Goal: Task Accomplishment & Management: Use online tool/utility

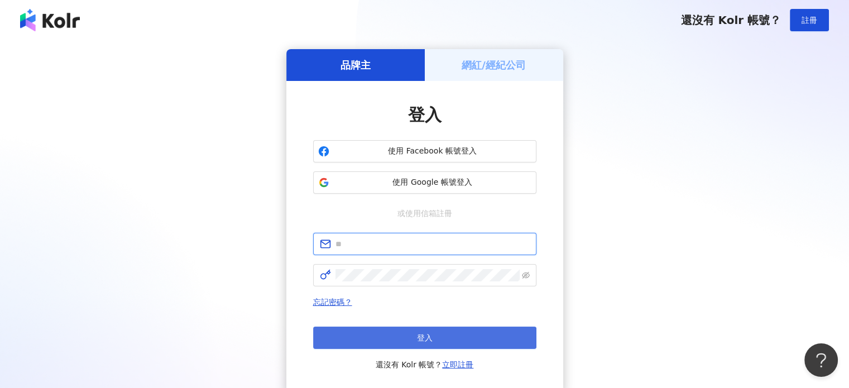
type input "**********"
click at [508, 334] on button "登入" at bounding box center [424, 338] width 223 height 22
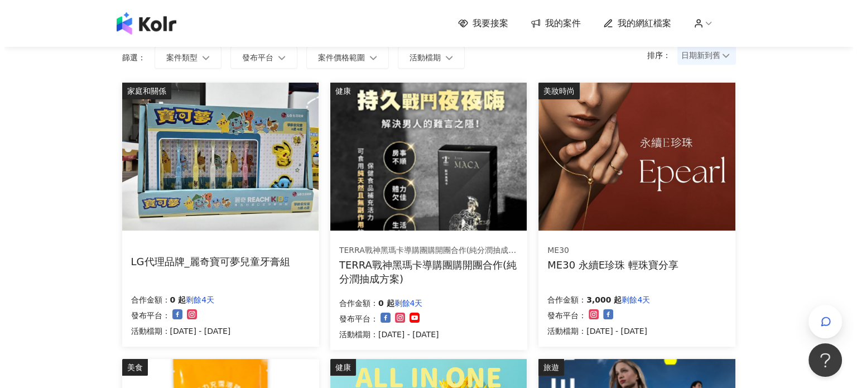
scroll to position [112, 0]
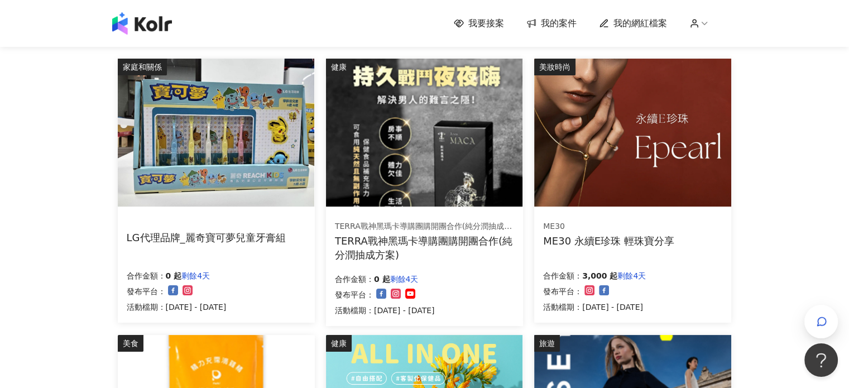
click at [701, 217] on div "ME30 ME30 永續E珍珠 輕珠寶分享 合作金額： 3,000 起 剩餘4天 發布平台： 活動檔期：[DATE] - [DATE]" at bounding box center [632, 267] width 197 height 112
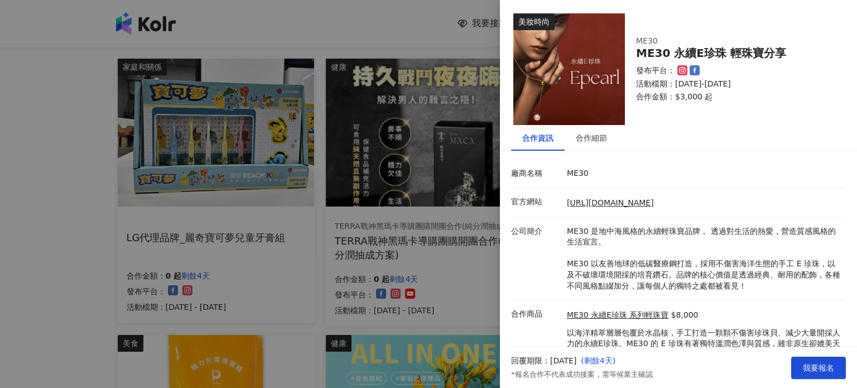
click at [609, 155] on div "合作資訊 合作細節 廠商名稱 ME30 官方網站 [URL][DOMAIN_NAME] 公司簡介 ME30 是地中海風格的永續輕珠寶品牌， 透過對生活的熱愛，…" at bounding box center [678, 261] width 357 height 272
click at [603, 139] on div "合作細節" at bounding box center [591, 138] width 31 height 12
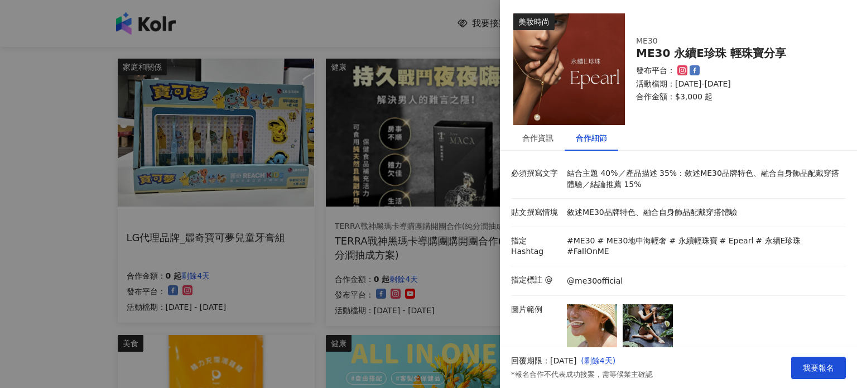
click at [848, 276] on html "我要接案 我的案件 我的網紅檔案 我要接案 搜尋 排序： 日期新到舊 篩選： 案件類型 發布平台 案件價格範圍 活動檔期 清除 套用 家庭和關係 LG代理品牌…" at bounding box center [428, 82] width 857 height 388
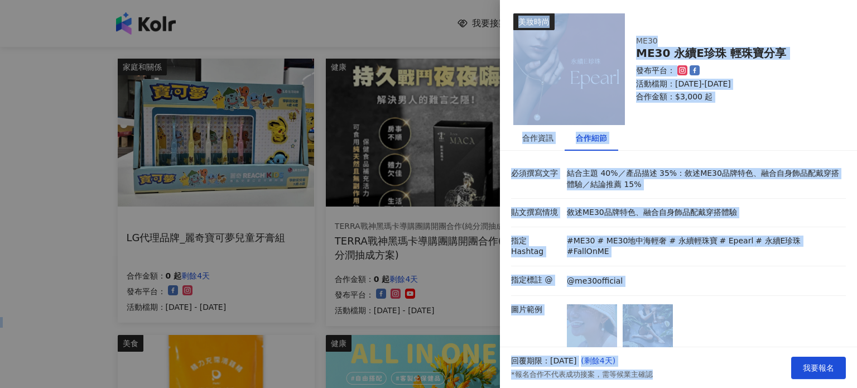
click at [795, 90] on div "發布平台： 活動檔期：[DATE]-[DATE] 合作金額： $3,000 起" at bounding box center [734, 83] width 196 height 37
click at [798, 83] on p "活動檔期：[DATE]-[DATE]" at bounding box center [734, 84] width 196 height 11
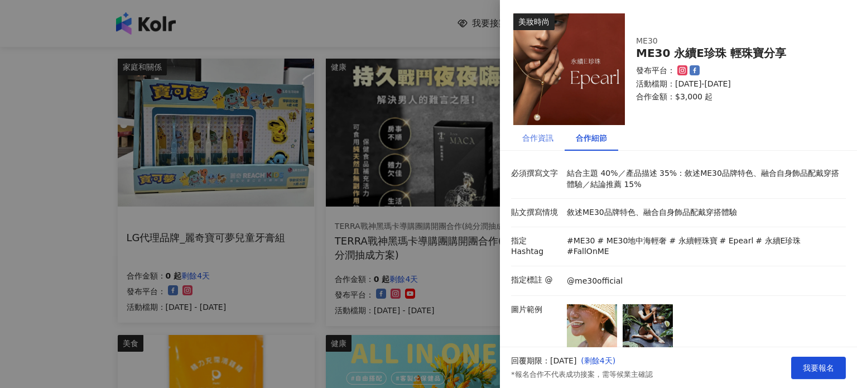
click at [555, 149] on div "合作資訊" at bounding box center [538, 138] width 54 height 26
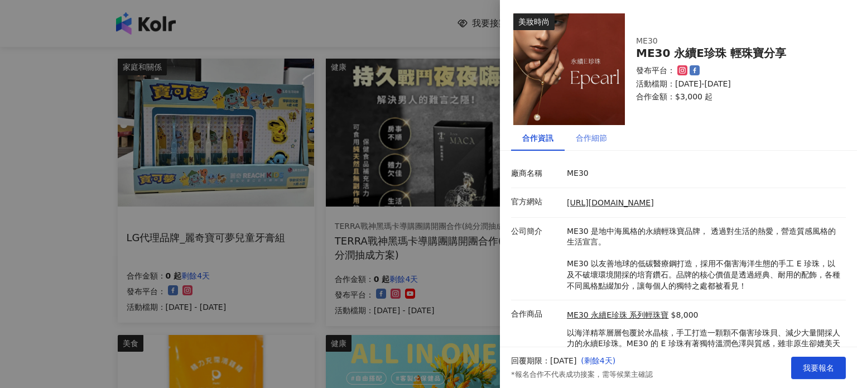
click at [595, 146] on div "合作細節" at bounding box center [592, 138] width 54 height 26
